Goal: Find specific page/section: Find specific page/section

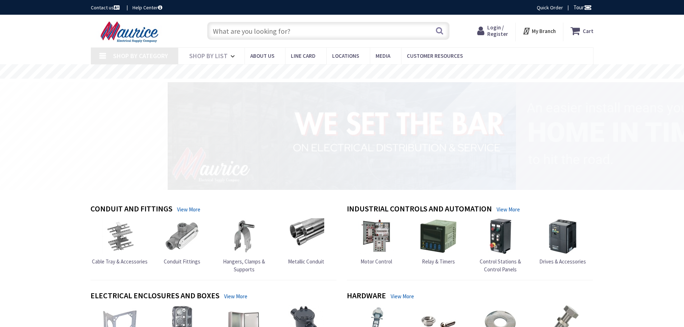
type input "[US_STATE][GEOGRAPHIC_DATA][STREET_ADDRESS][GEOGRAPHIC_DATA]"
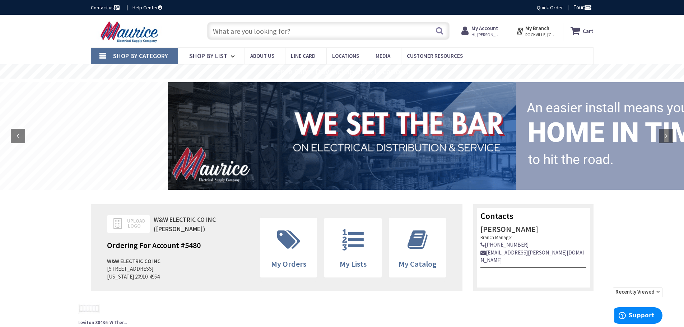
click at [285, 29] on input "text" at bounding box center [328, 31] width 242 height 18
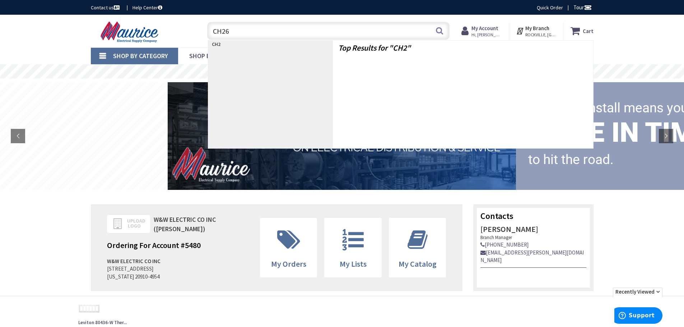
type input "CH260"
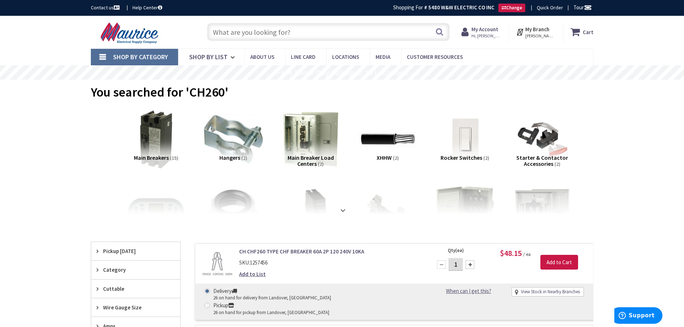
click at [288, 33] on input "text" at bounding box center [328, 32] width 242 height 18
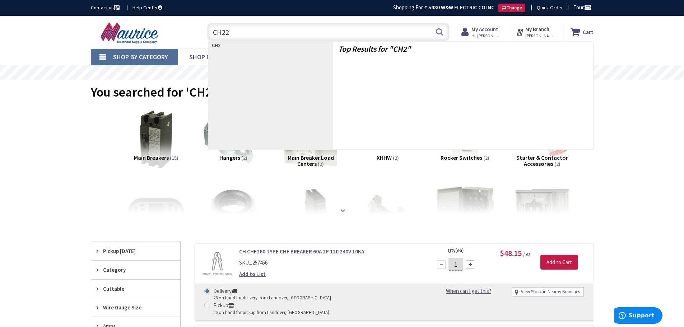
type input "CH220"
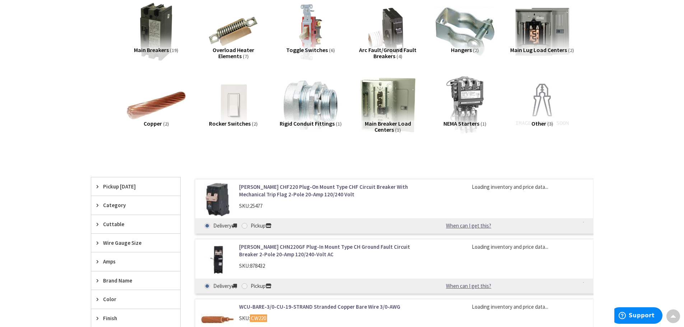
scroll to position [109, 0]
